Goal: Task Accomplishment & Management: Manage account settings

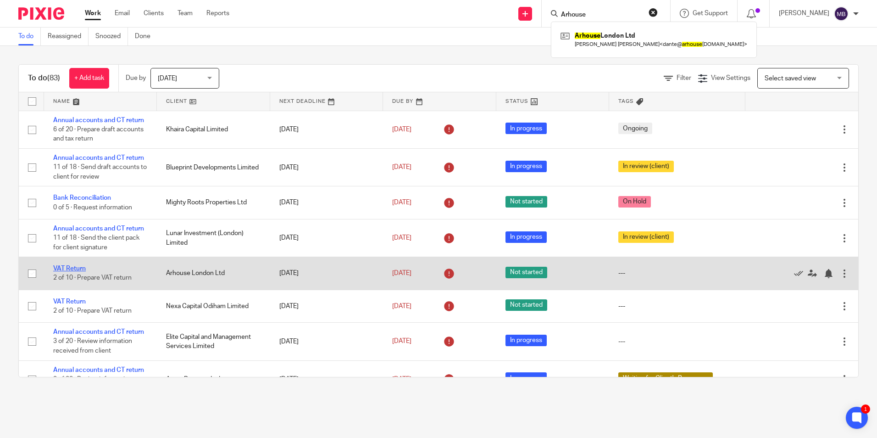
click at [84, 269] on link "VAT Return" at bounding box center [69, 268] width 33 height 6
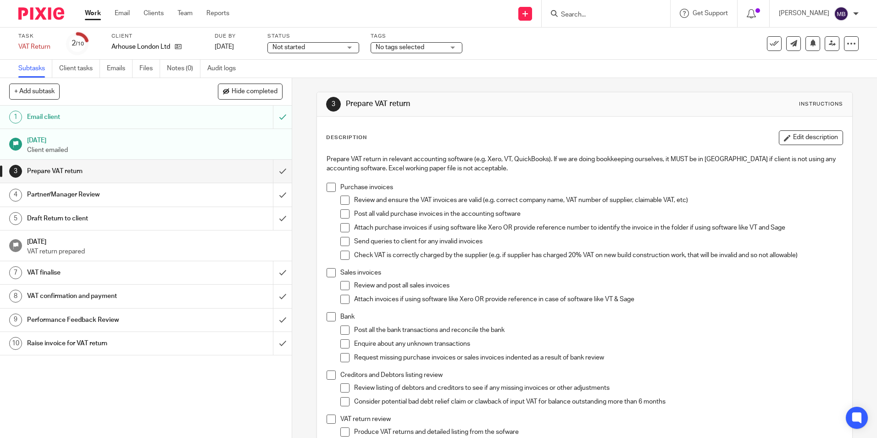
click at [43, 12] on img at bounding box center [41, 13] width 46 height 12
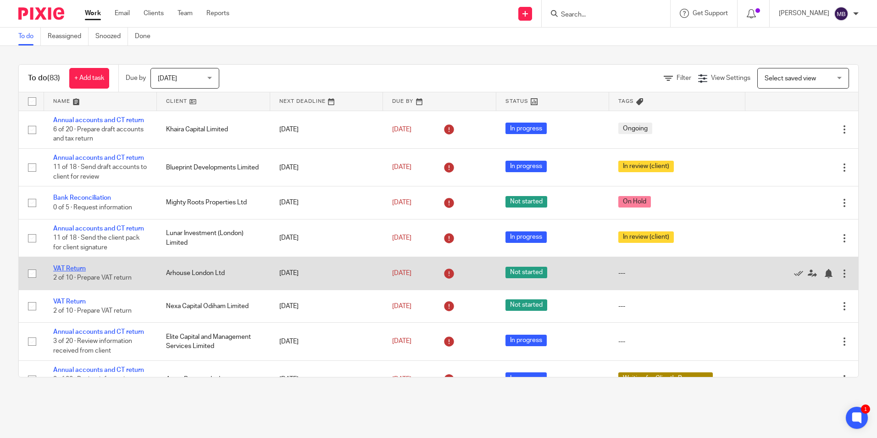
click at [74, 272] on link "VAT Return" at bounding box center [69, 268] width 33 height 6
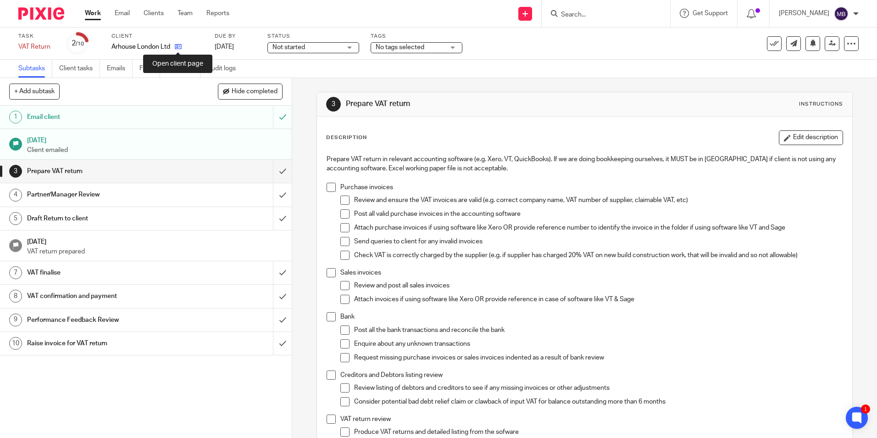
click at [179, 44] on icon at bounding box center [178, 46] width 7 height 7
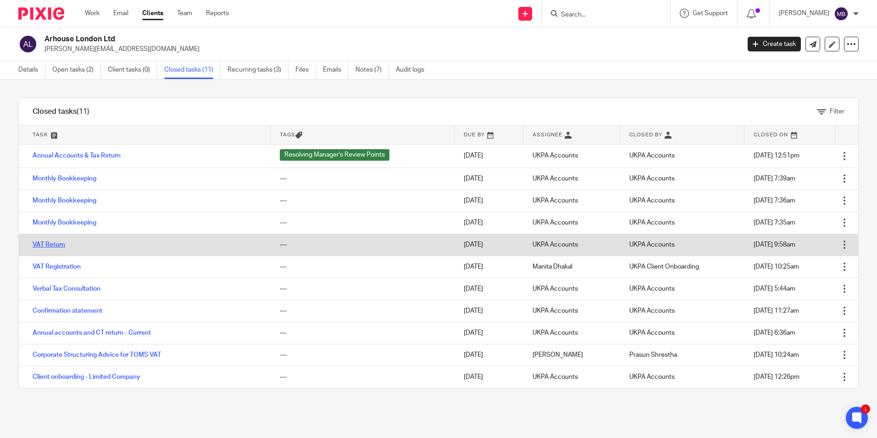
click at [61, 244] on link "VAT Return" at bounding box center [49, 244] width 33 height 6
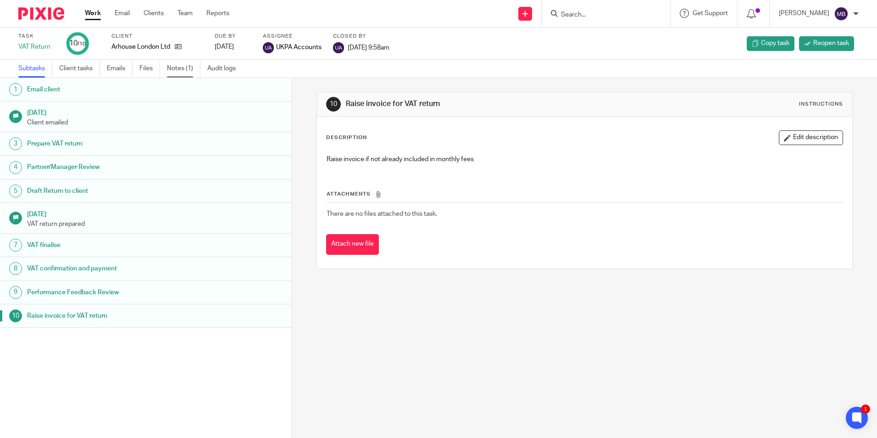
click at [191, 63] on link "Notes (1)" at bounding box center [183, 69] width 33 height 18
